Goal: Navigation & Orientation: Find specific page/section

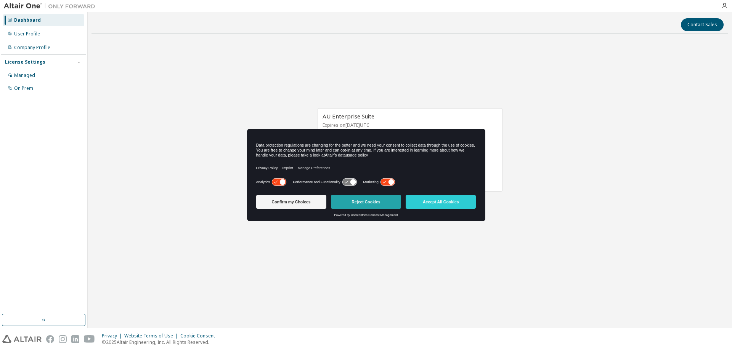
click at [374, 194] on div "Confirm my Choices Reject Cookies Accept All Cookies" at bounding box center [366, 202] width 220 height 21
click at [374, 199] on button "Reject Cookies" at bounding box center [366, 202] width 70 height 14
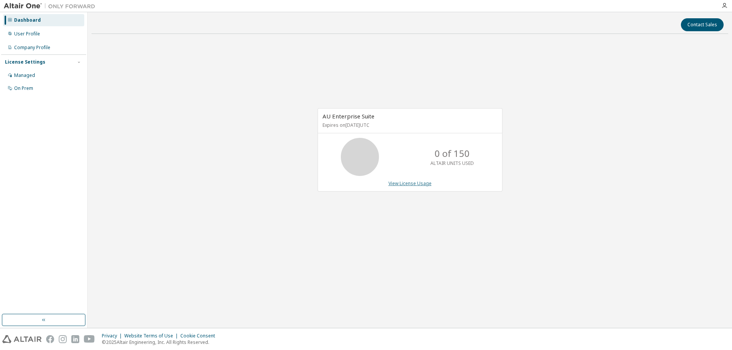
click at [409, 182] on link "View License Usage" at bounding box center [409, 183] width 43 height 6
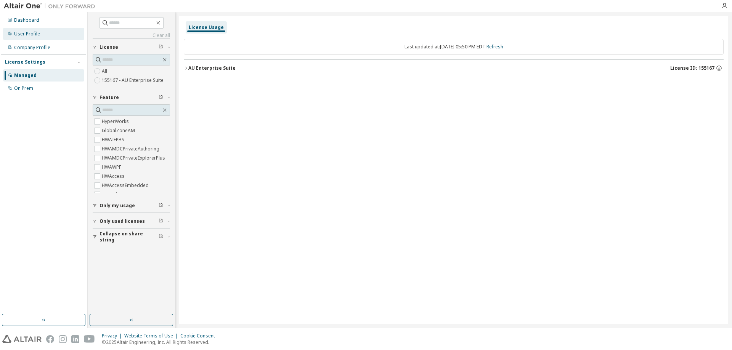
click at [26, 31] on div "User Profile" at bounding box center [27, 34] width 26 height 6
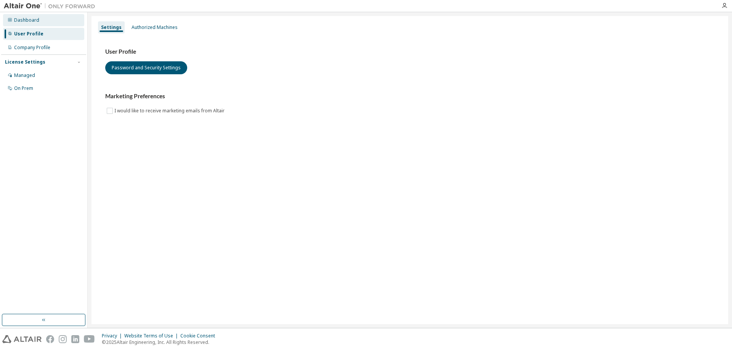
click at [26, 22] on div "Dashboard" at bounding box center [26, 20] width 25 height 6
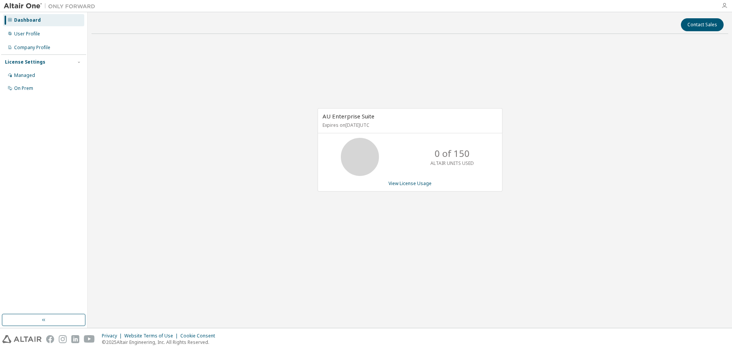
click at [725, 5] on icon "button" at bounding box center [724, 6] width 6 height 6
